Goal: Task Accomplishment & Management: Manage account settings

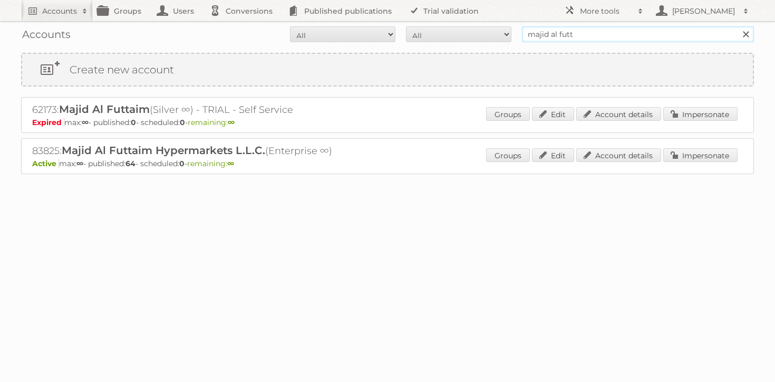
click at [598, 33] on input "majid al futt" at bounding box center [638, 34] width 232 height 16
click at [598, 32] on input "majid al futt" at bounding box center [638, 34] width 232 height 16
click at [686, 153] on link "Impersonate" at bounding box center [701, 155] width 74 height 14
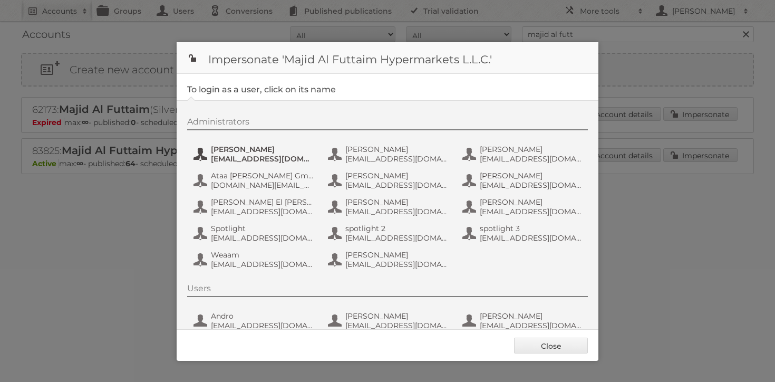
click at [258, 156] on span "atalwaria@mafcarrefour.com" at bounding box center [262, 158] width 102 height 9
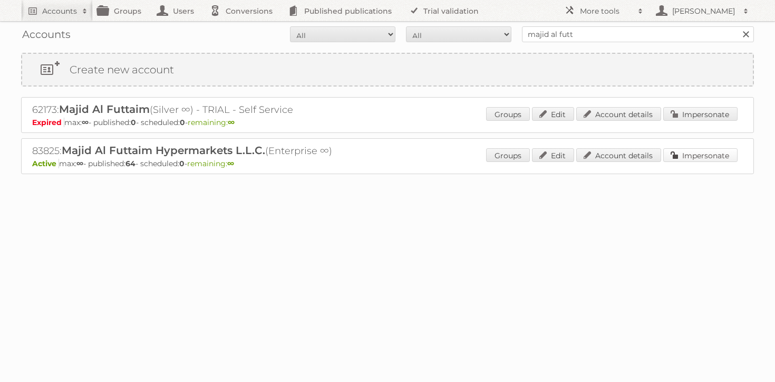
click at [704, 157] on link "Impersonate" at bounding box center [701, 155] width 74 height 14
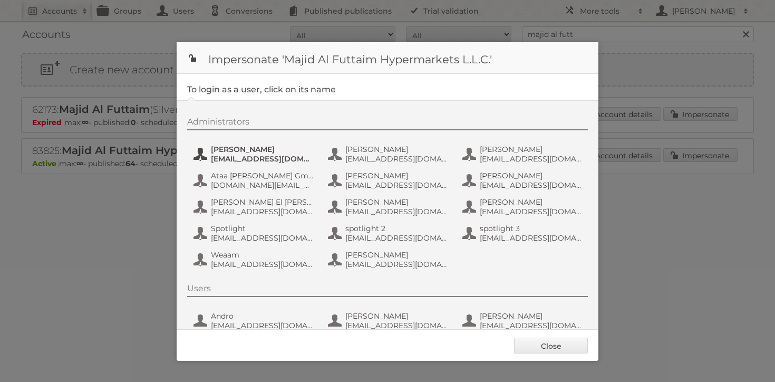
click at [247, 149] on span "[PERSON_NAME]" at bounding box center [262, 149] width 102 height 9
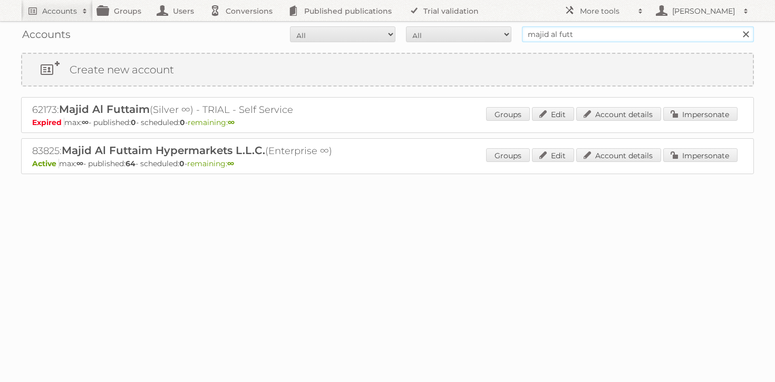
click at [562, 32] on input "majid al futt" at bounding box center [638, 34] width 232 height 16
type input "kitea"
click at [738, 26] on input "Search" at bounding box center [746, 34] width 16 height 16
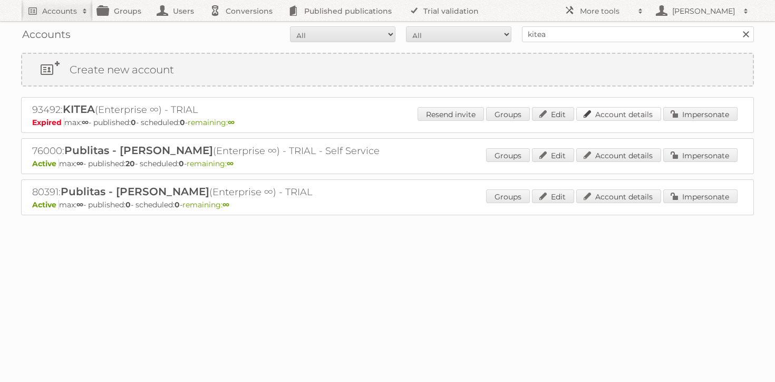
click at [628, 117] on link "Account details" at bounding box center [619, 114] width 85 height 14
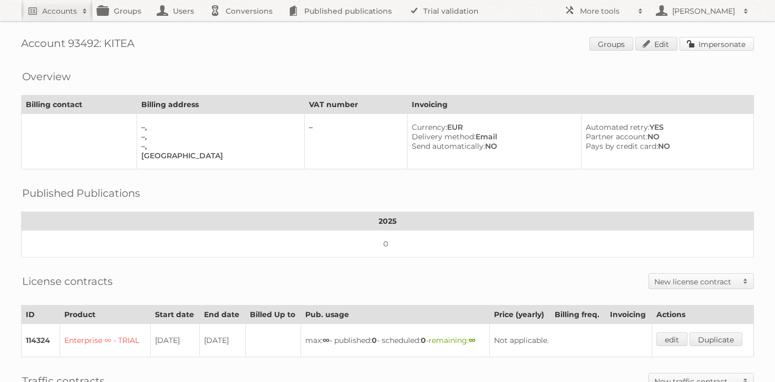
click at [701, 41] on link "Impersonate" at bounding box center [717, 44] width 74 height 14
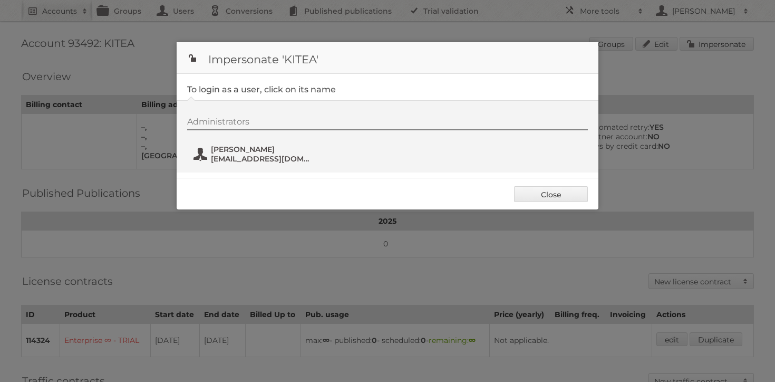
click at [226, 150] on span "Sanaa Erradi" at bounding box center [262, 149] width 102 height 9
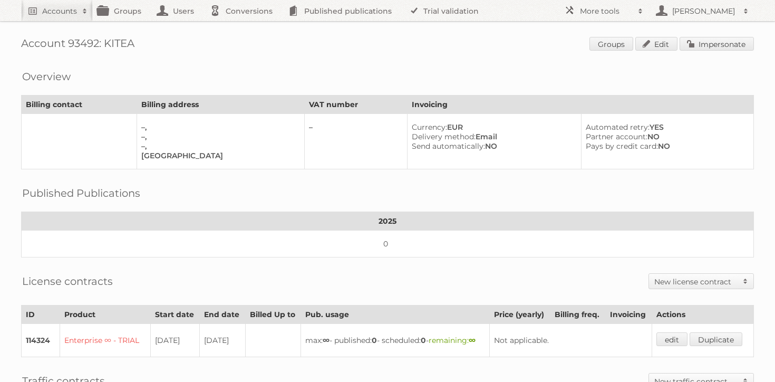
scroll to position [166, 0]
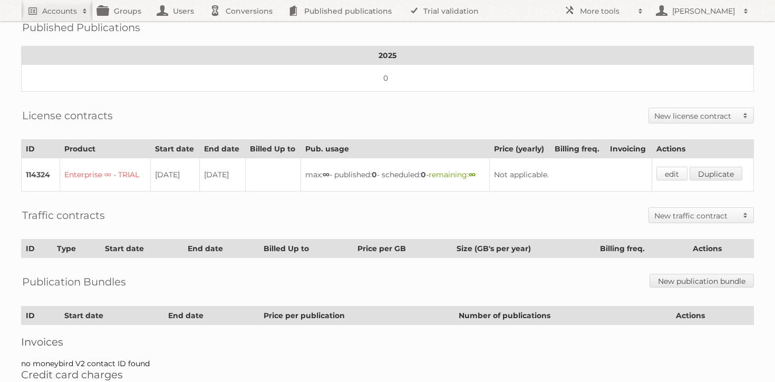
click at [681, 176] on link "edit" at bounding box center [672, 174] width 31 height 14
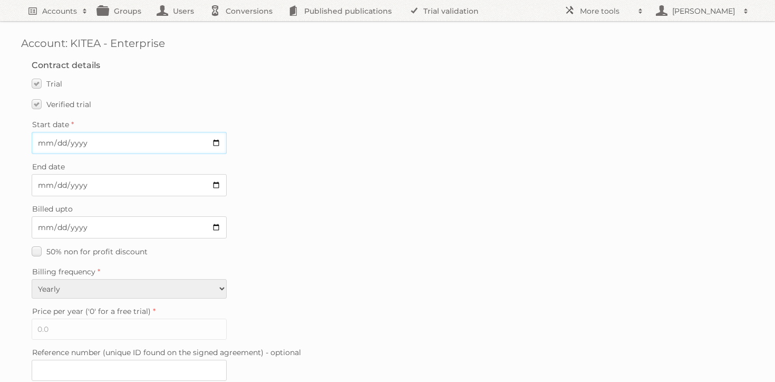
click at [215, 142] on input "[DATE]" at bounding box center [129, 143] width 195 height 22
type input "[DATE]"
click at [220, 183] on input "[DATE]" at bounding box center [129, 185] width 195 height 22
type input "[DATE]"
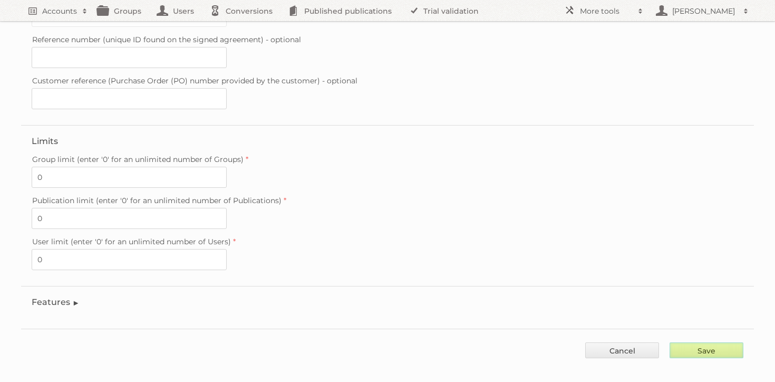
click at [707, 344] on input "Save" at bounding box center [707, 350] width 74 height 16
type input "..."
